Goal: Find specific page/section: Find specific page/section

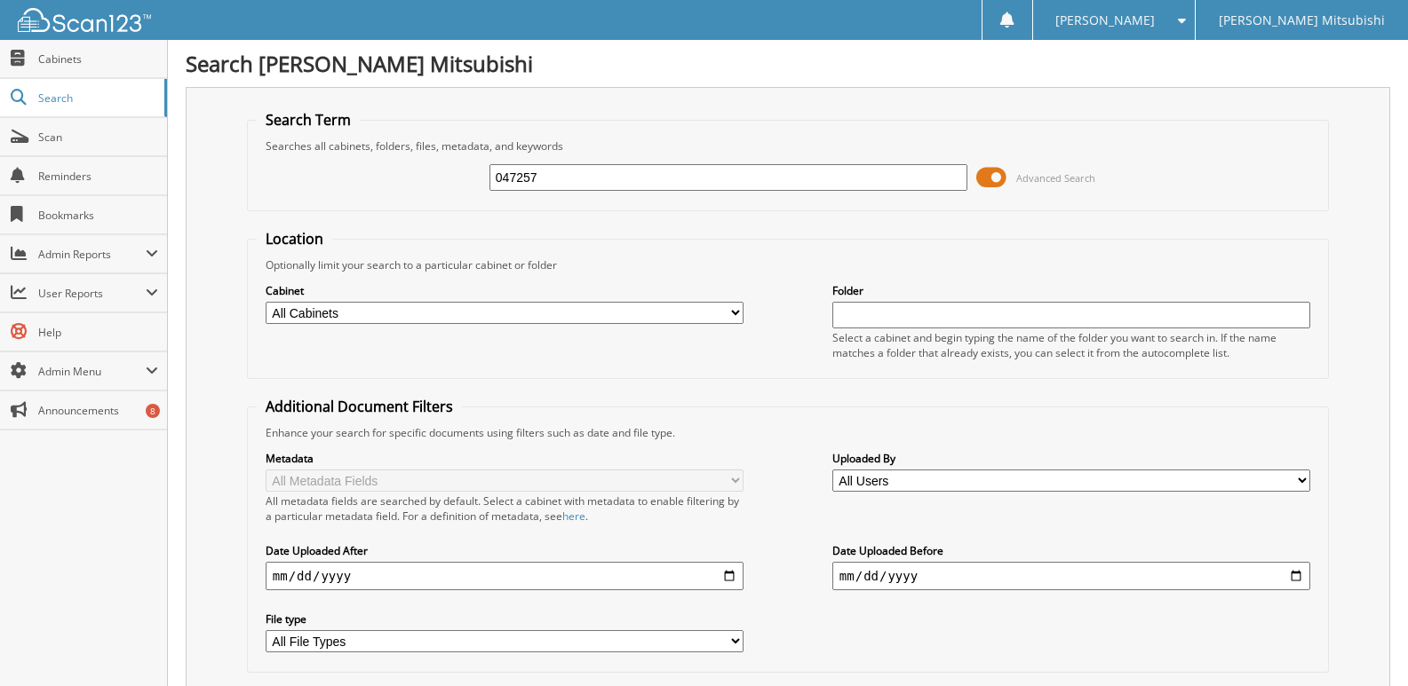
type input "047257"
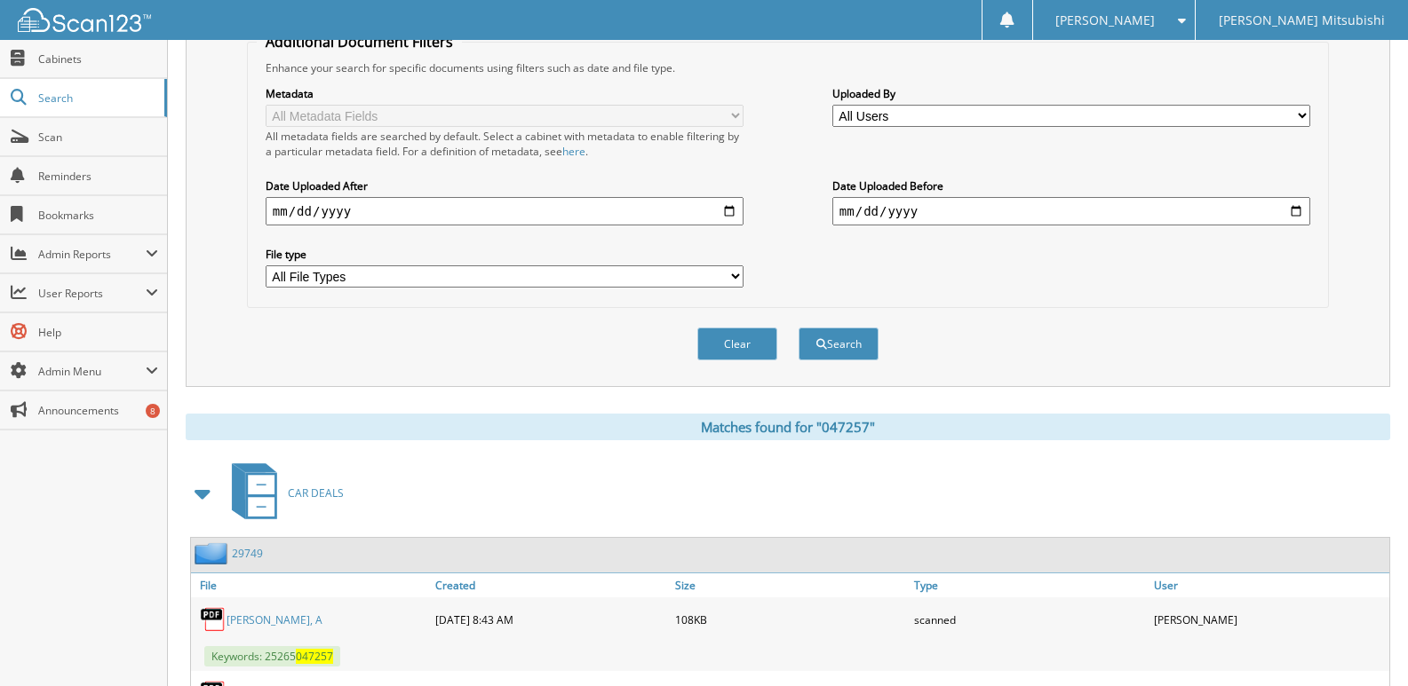
scroll to position [533, 0]
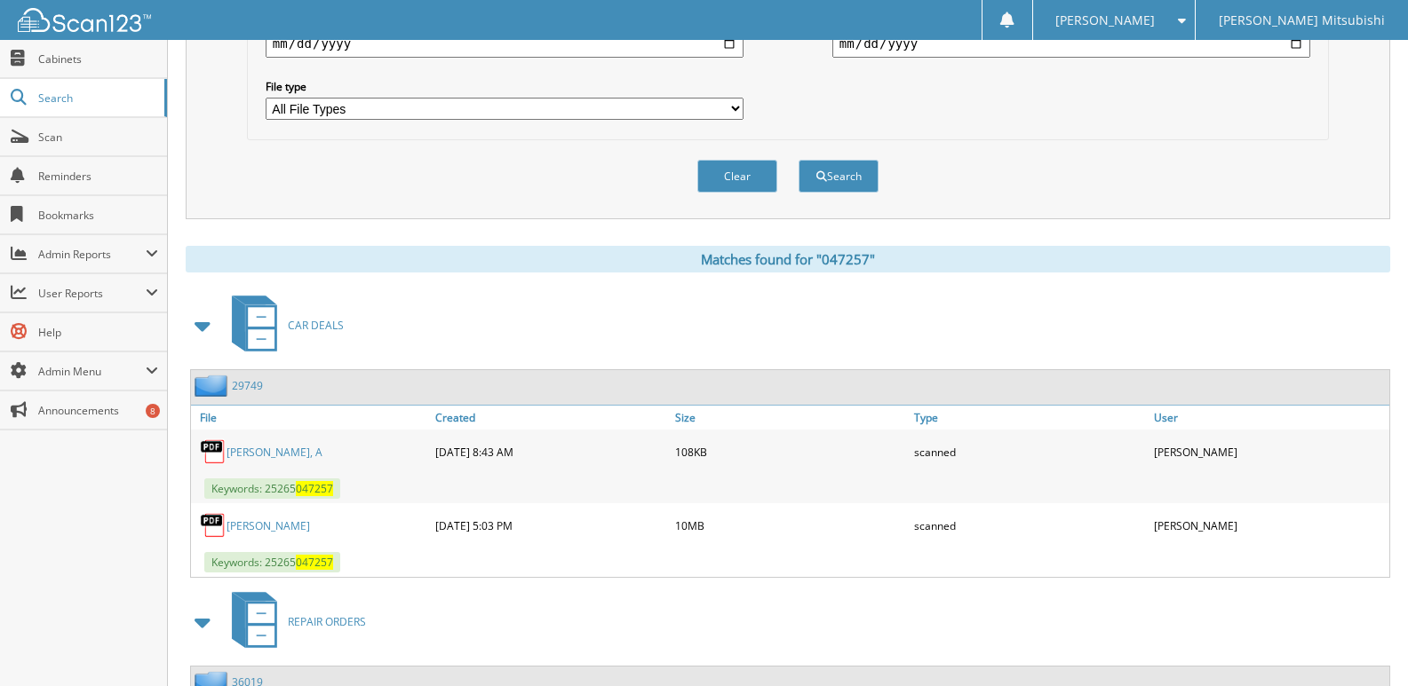
click at [290, 525] on link "[PERSON_NAME]" at bounding box center [267, 526] width 83 height 15
